Goal: Task Accomplishment & Management: Use online tool/utility

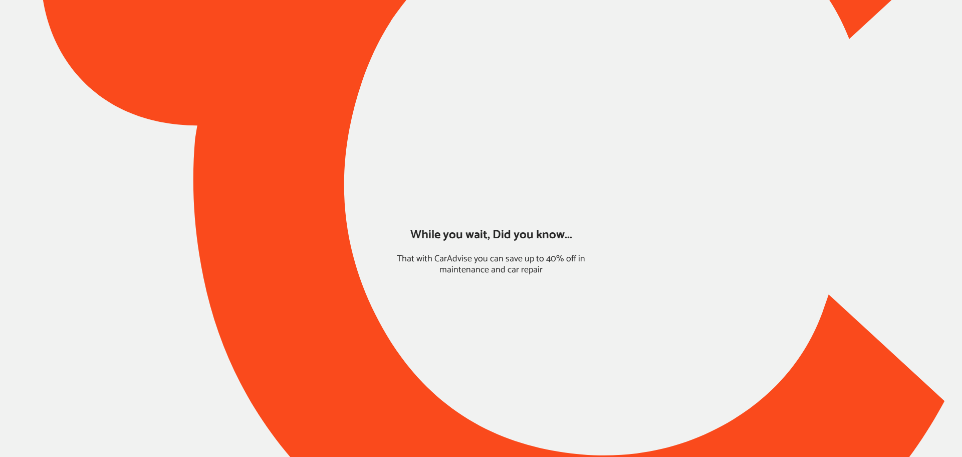
type input "*****"
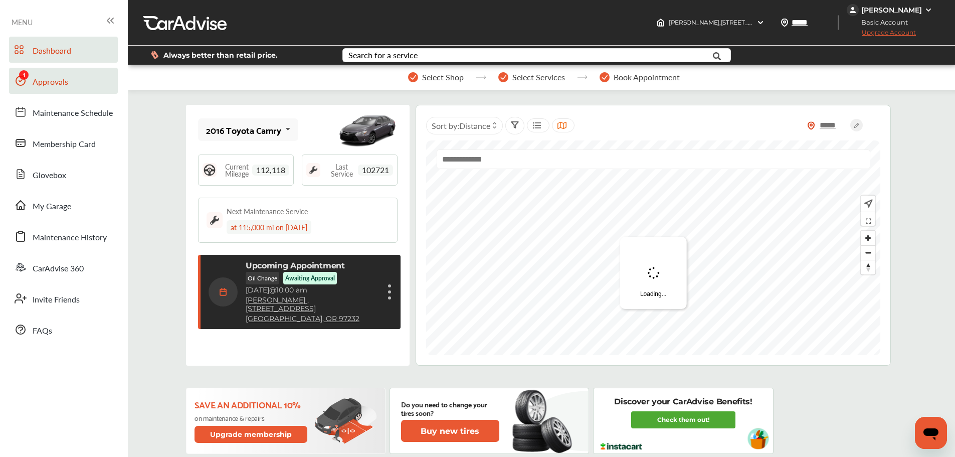
click at [46, 87] on span "Approvals" at bounding box center [51, 82] width 36 height 13
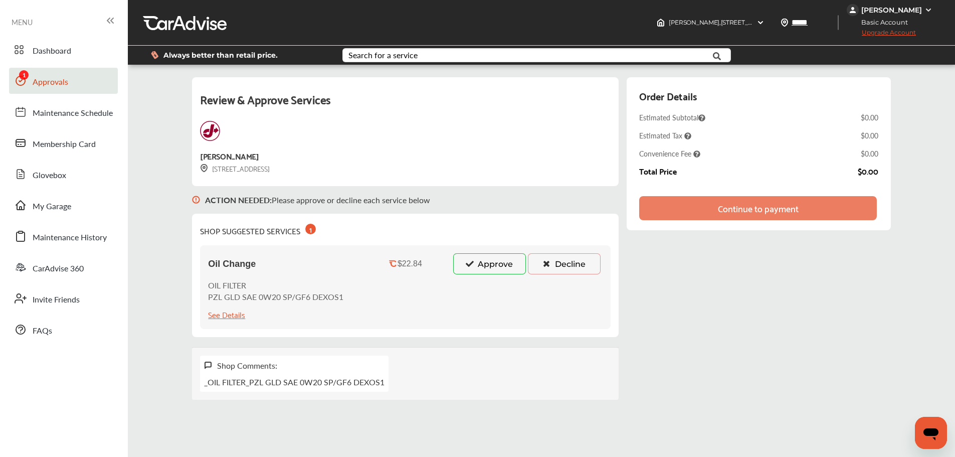
click at [486, 269] on button "Approve" at bounding box center [489, 263] width 73 height 21
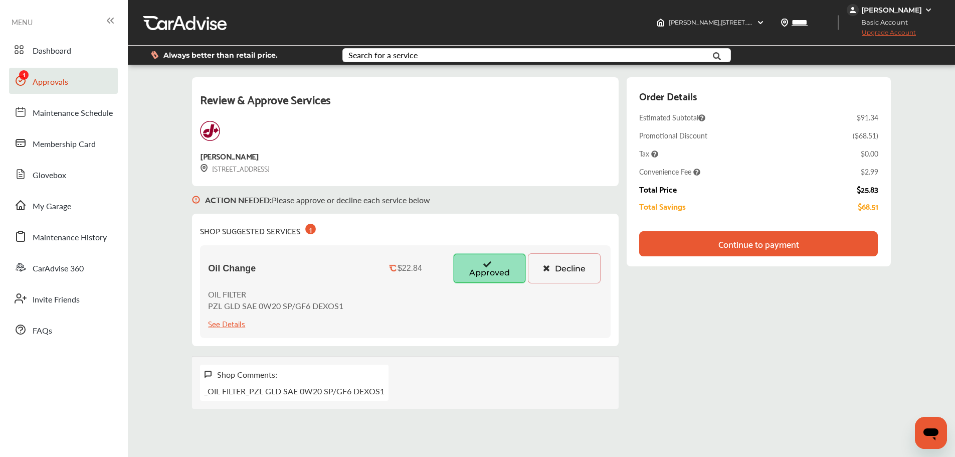
click at [779, 252] on div "Continue to payment" at bounding box center [758, 243] width 238 height 25
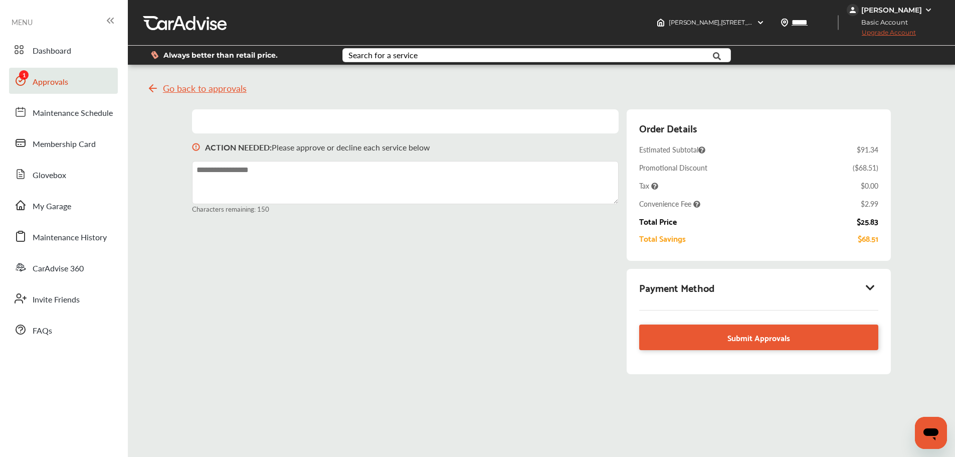
click at [871, 286] on icon at bounding box center [870, 287] width 12 height 10
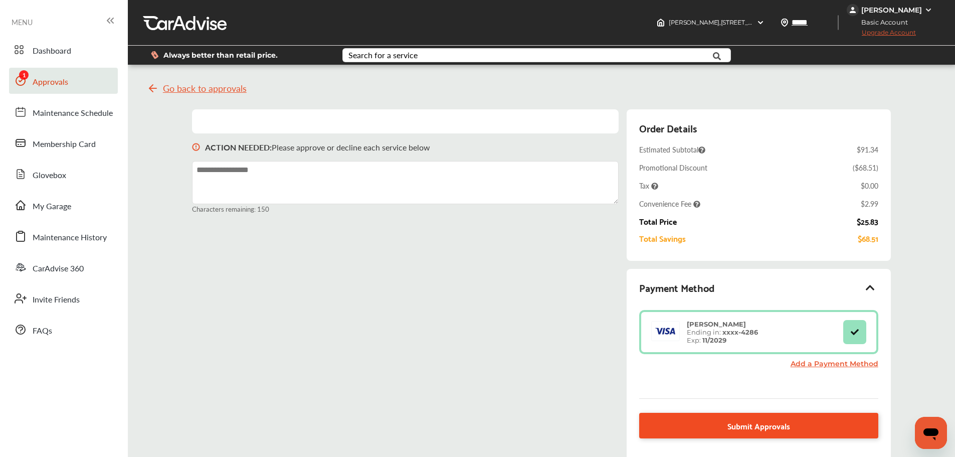
click at [723, 426] on link "Submit Approvals" at bounding box center [758, 425] width 239 height 26
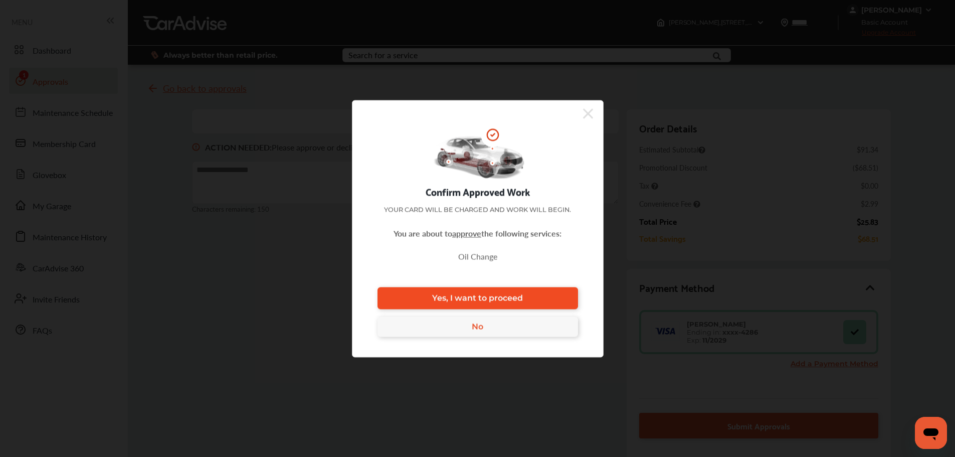
click at [554, 294] on link "Yes, I want to proceed" at bounding box center [477, 298] width 200 height 22
